Goal: Transaction & Acquisition: Purchase product/service

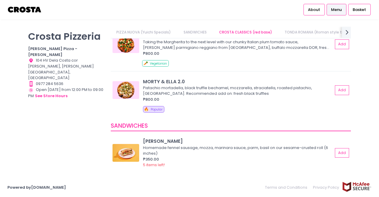
scroll to position [30, 0]
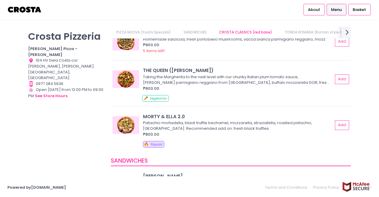
click at [349, 30] on icon "next Created with Sketch." at bounding box center [347, 32] width 9 height 9
click at [166, 33] on link "Square Detroit Pizza" at bounding box center [158, 32] width 49 height 11
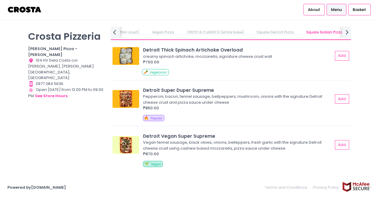
scroll to position [688, 0]
